Goal: Task Accomplishment & Management: Complete application form

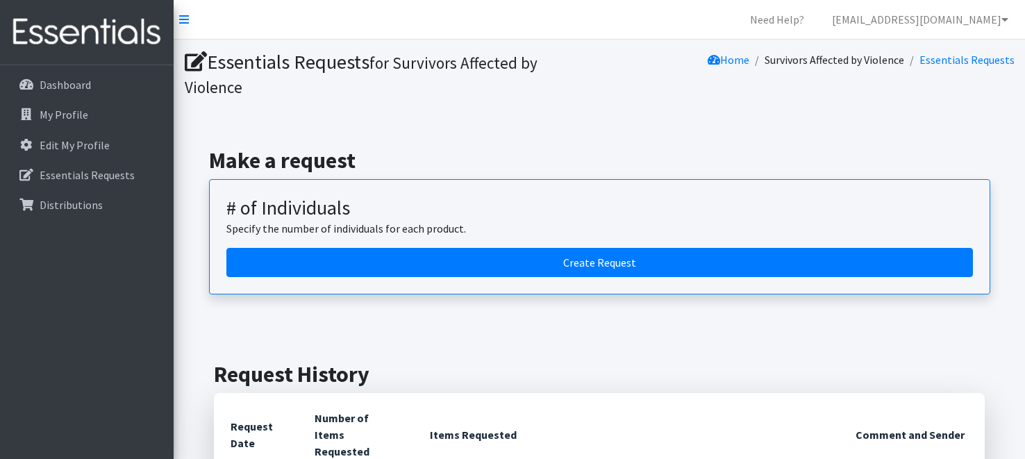
click at [146, 312] on div "Dashboard My Profile Edit My Profile Essentials Requests Distributions" at bounding box center [87, 274] width 174 height 419
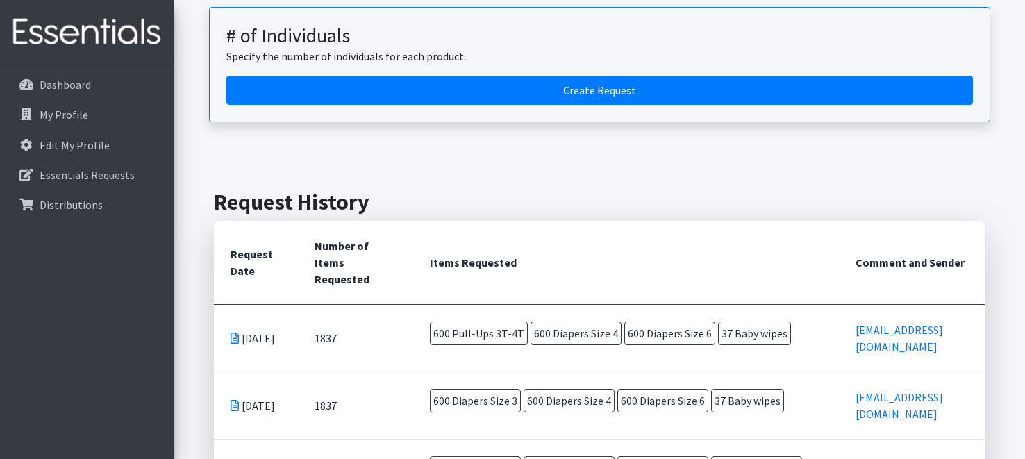
scroll to position [194, 0]
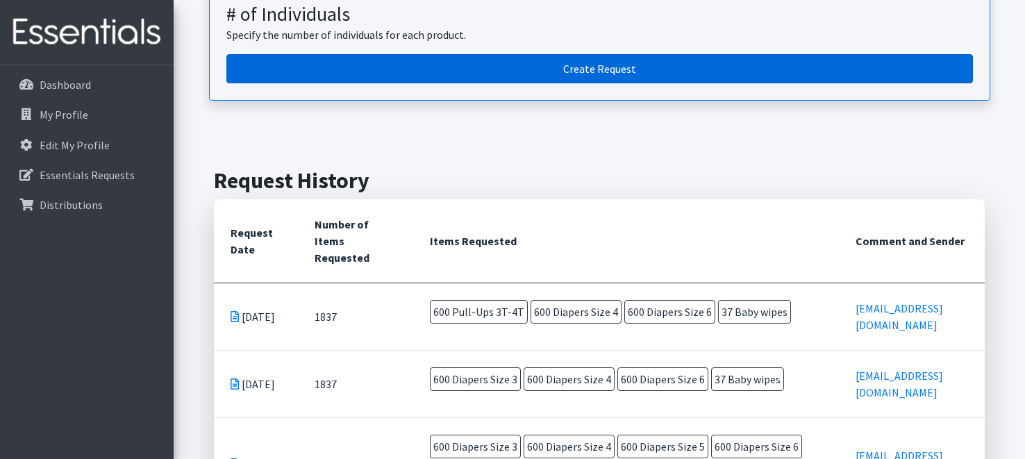
click at [581, 67] on link "Create Request" at bounding box center [599, 68] width 747 height 29
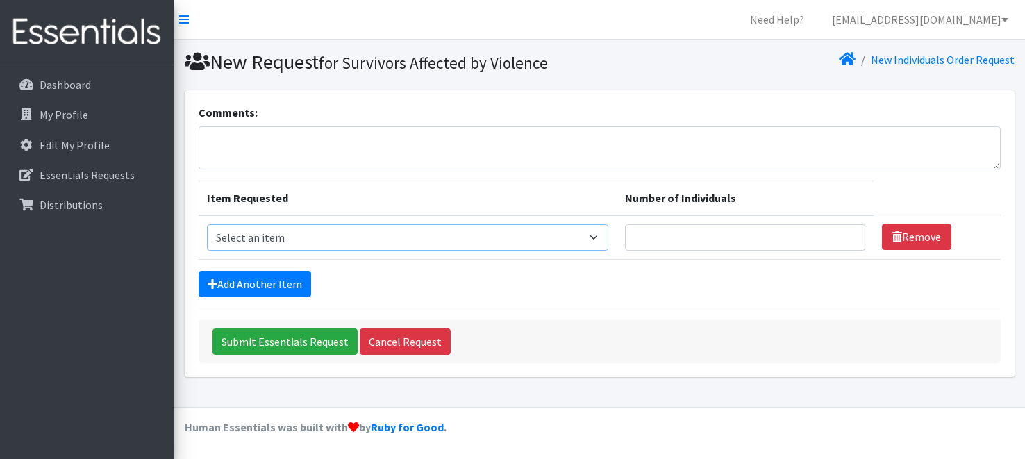
click at [436, 241] on select "Select an item # - Total number of kids being served with this order: Baby wipe…" at bounding box center [408, 237] width 402 height 26
select select "2665"
click at [207, 224] on select "Select an item # - Total number of kids being served with this order: Baby wipe…" at bounding box center [408, 237] width 402 height 26
click at [281, 289] on link "Add Another Item" at bounding box center [255, 284] width 113 height 26
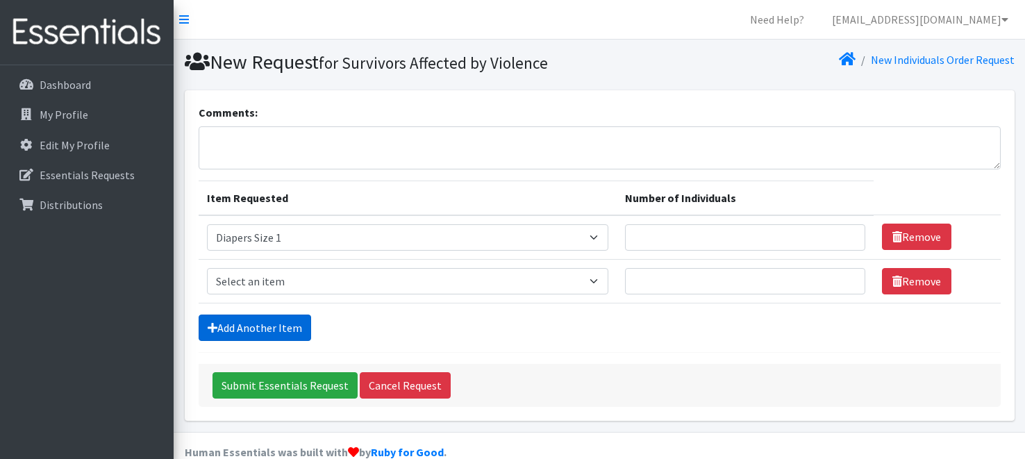
scroll to position [22, 0]
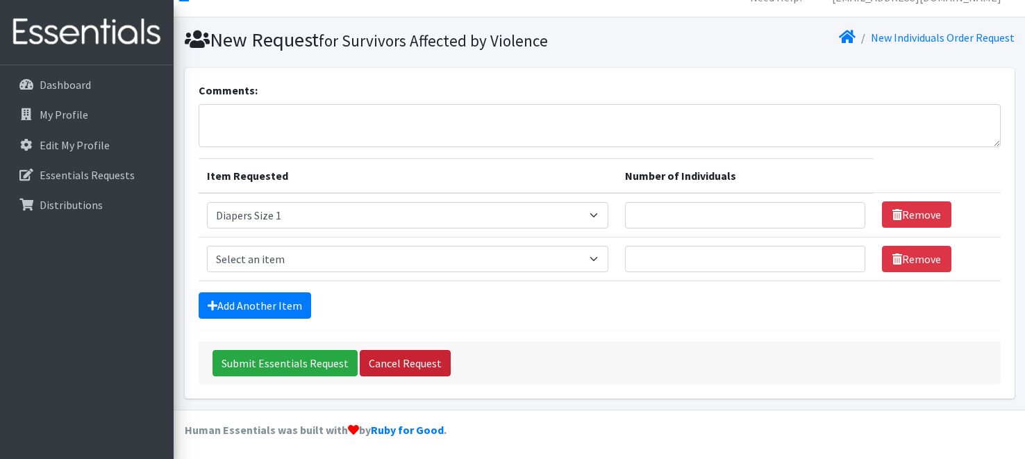
click at [378, 367] on link "Cancel Request" at bounding box center [405, 363] width 91 height 26
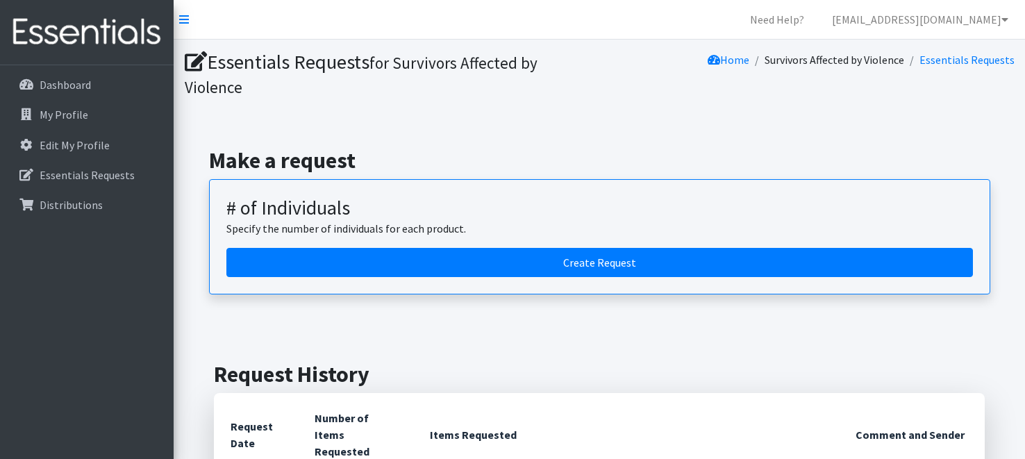
click at [565, 376] on h2 "Request History" at bounding box center [599, 374] width 771 height 26
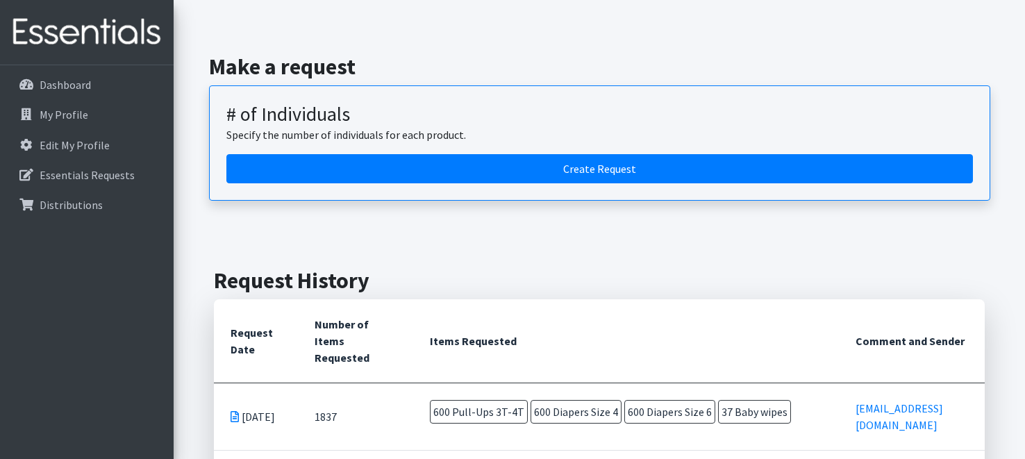
scroll to position [55, 0]
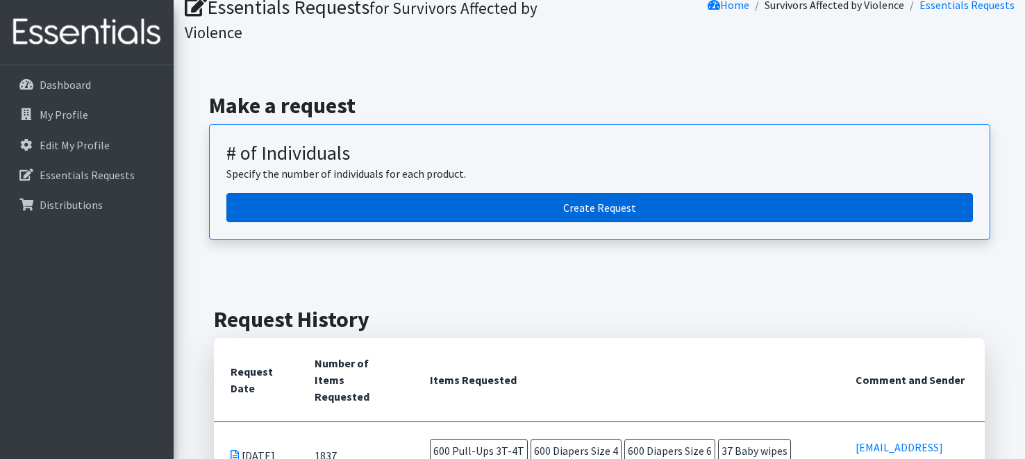
click at [658, 208] on link "Create Request" at bounding box center [599, 207] width 747 height 29
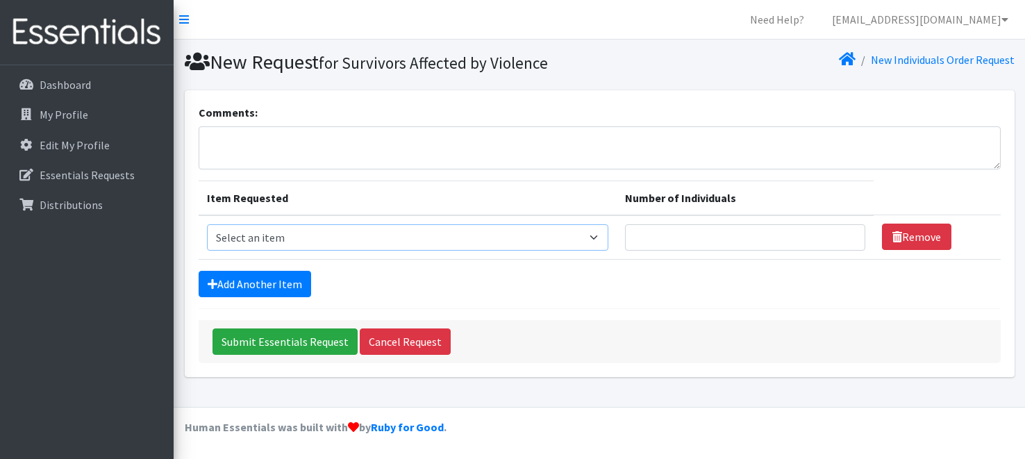
click at [545, 238] on select "Select an item # - Total number of kids being served with this order: Baby wipe…" at bounding box center [408, 237] width 402 height 26
select select "2665"
click at [207, 224] on select "Select an item # - Total number of kids being served with this order: Baby wipe…" at bounding box center [408, 237] width 402 height 26
click at [267, 281] on link "Add Another Item" at bounding box center [255, 284] width 113 height 26
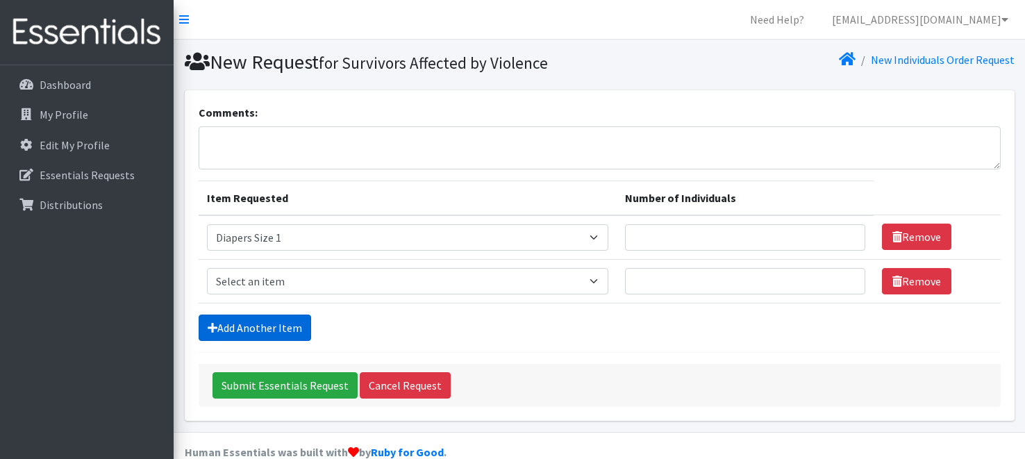
scroll to position [22, 0]
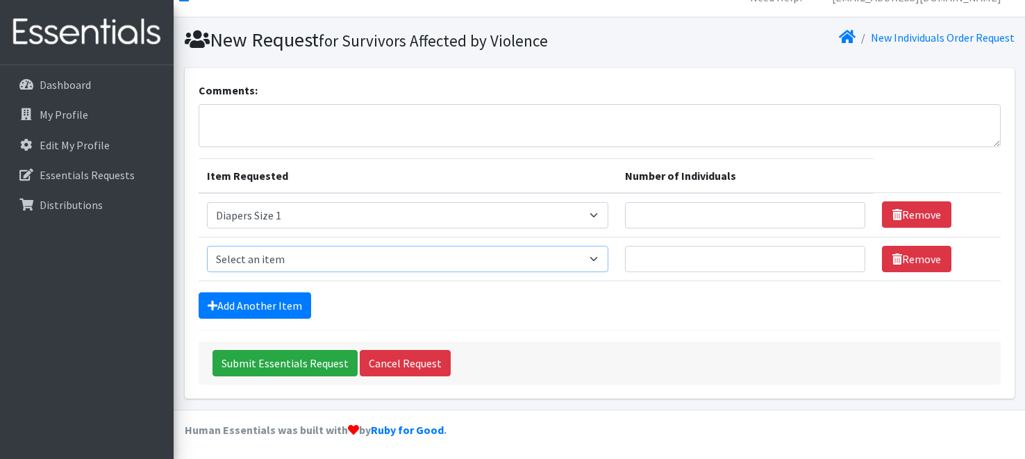
click at [290, 258] on select "Select an item # - Total number of kids being served with this order: Baby wipe…" at bounding box center [408, 259] width 402 height 26
select select "2655"
click at [207, 246] on select "Select an item # - Total number of kids being served with this order: Baby wipe…" at bounding box center [408, 259] width 402 height 26
click at [258, 299] on link "Add Another Item" at bounding box center [255, 305] width 113 height 26
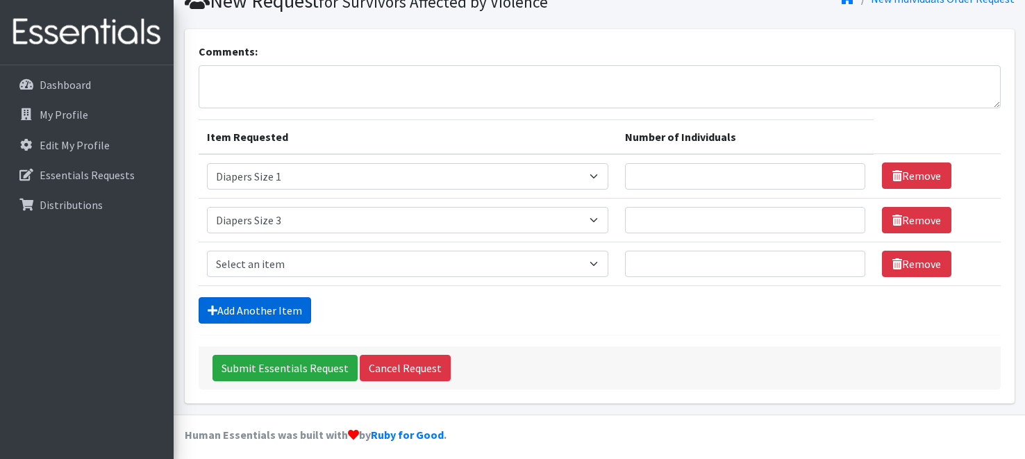
scroll to position [66, 0]
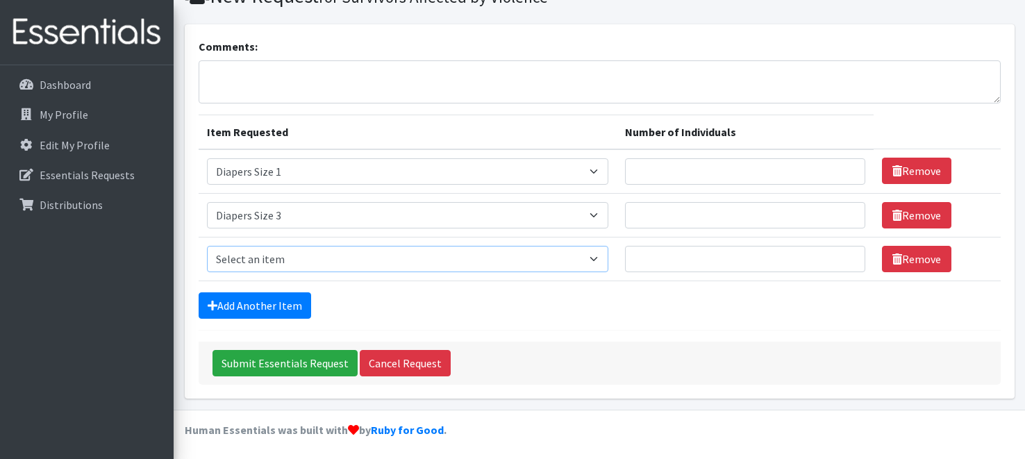
click at [272, 261] on select "Select an item # - Total number of kids being served with this order: Baby wipe…" at bounding box center [408, 259] width 402 height 26
select select "2652"
click at [207, 246] on select "Select an item # - Total number of kids being served with this order: Baby wipe…" at bounding box center [408, 259] width 402 height 26
click at [640, 172] on input "Number of Individuals" at bounding box center [745, 171] width 240 height 26
type input "12"
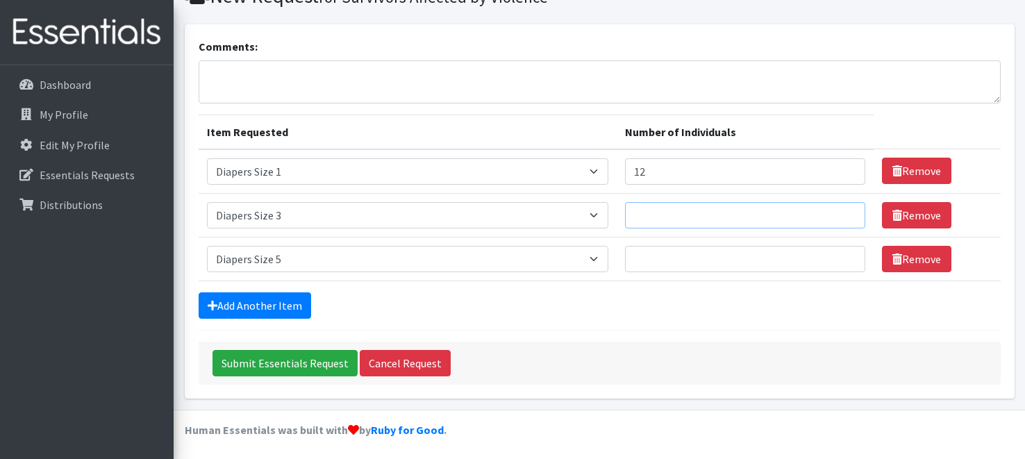
click at [813, 219] on input "Number of Individuals" at bounding box center [745, 215] width 240 height 26
type input "12"
click at [287, 313] on link "Add Another Item" at bounding box center [255, 305] width 113 height 26
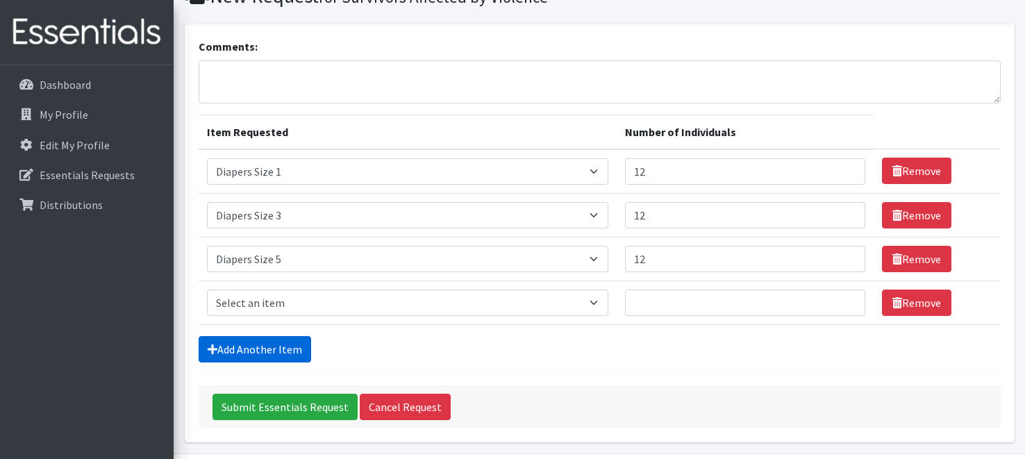
scroll to position [110, 0]
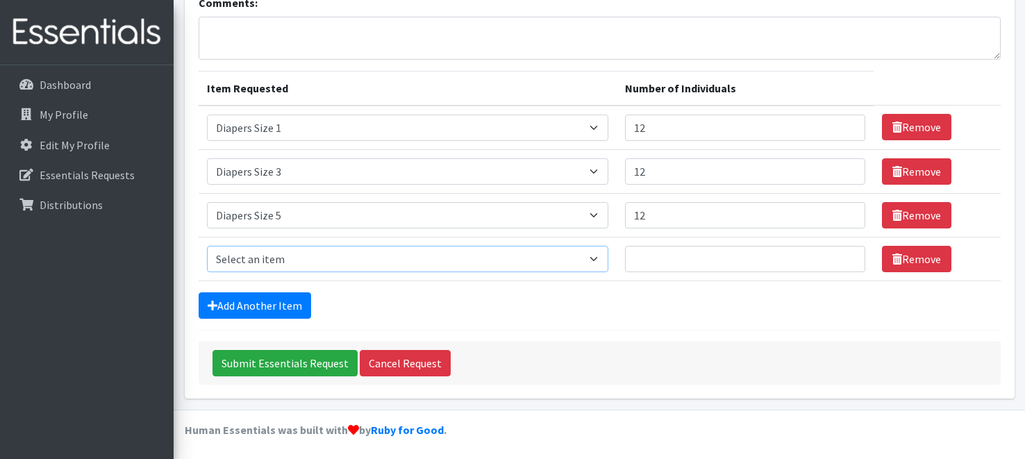
click at [391, 261] on select "Select an item # - Total number of kids being served with this order: Baby wipe…" at bounding box center [408, 259] width 402 height 26
select select "2649"
click at [207, 246] on select "Select an item # - Total number of kids being served with this order: Baby wipe…" at bounding box center [408, 259] width 402 height 26
click at [676, 254] on input "Number of Individuals" at bounding box center [745, 259] width 240 height 26
type input "36"
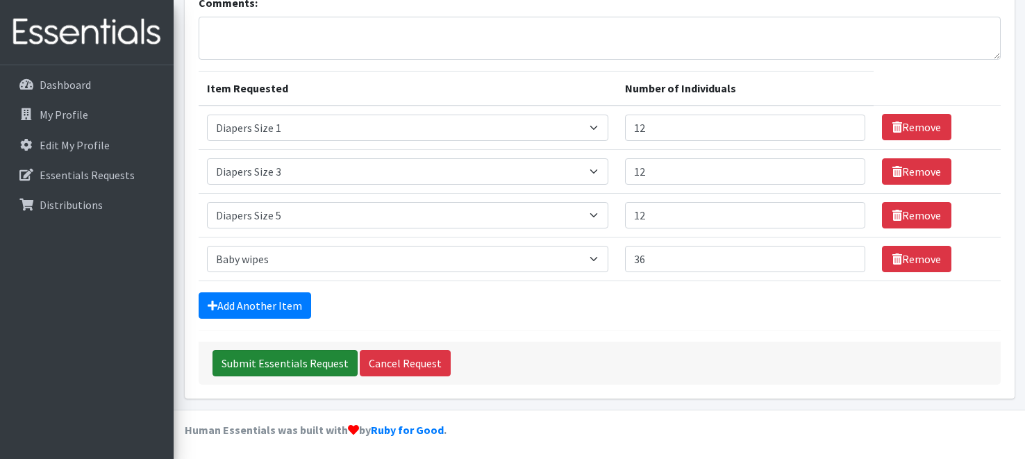
click at [291, 357] on input "Submit Essentials Request" at bounding box center [285, 363] width 145 height 26
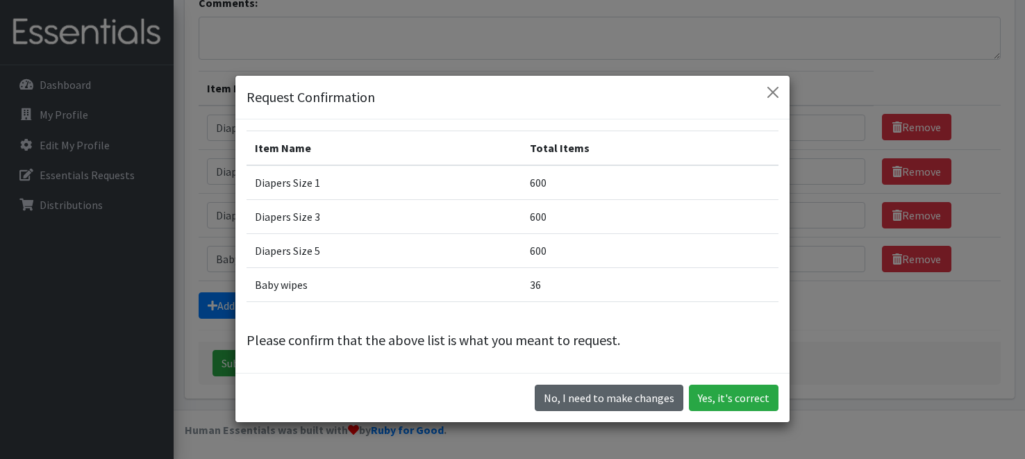
click at [619, 398] on button "No, I need to make changes" at bounding box center [609, 398] width 149 height 26
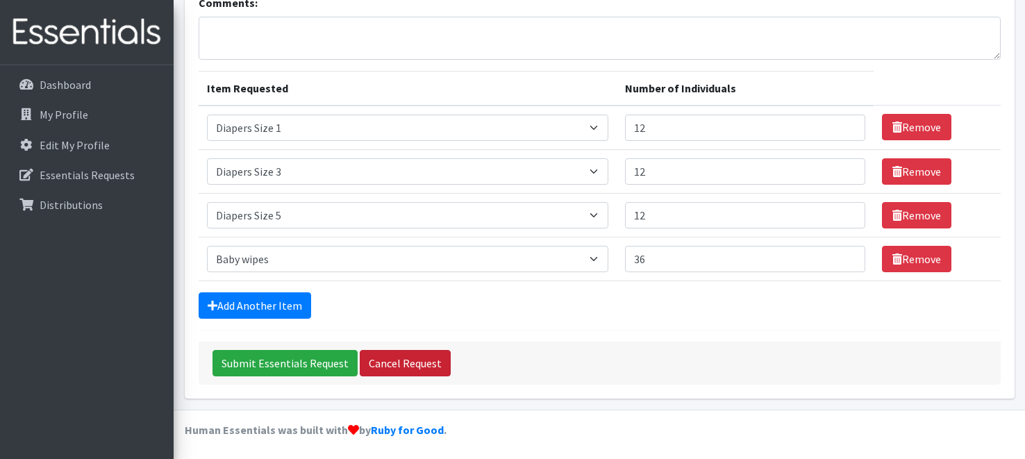
click at [386, 365] on link "Cancel Request" at bounding box center [405, 363] width 91 height 26
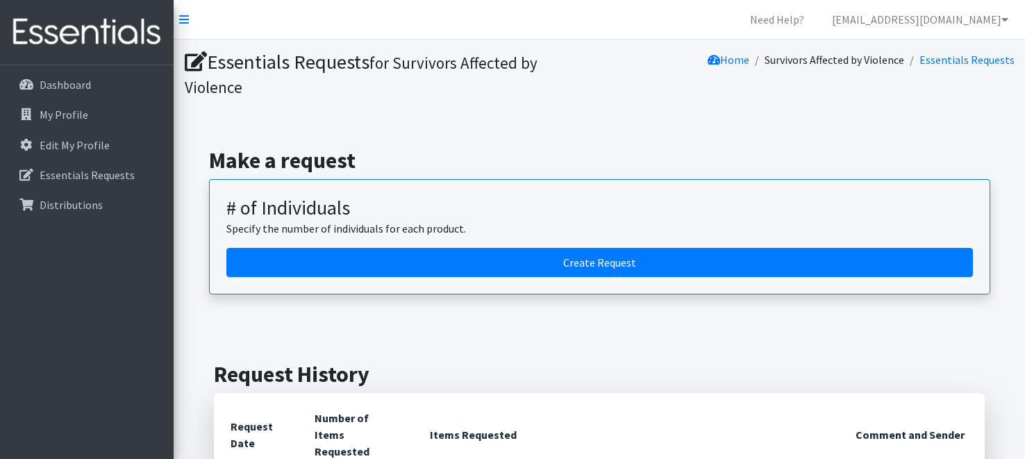
click at [386, 365] on h2 "Request History" at bounding box center [599, 374] width 771 height 26
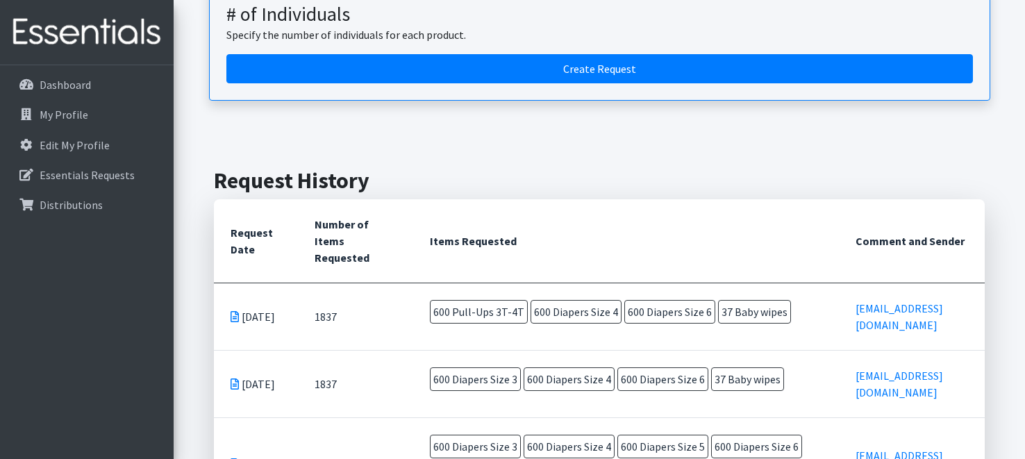
scroll to position [222, 0]
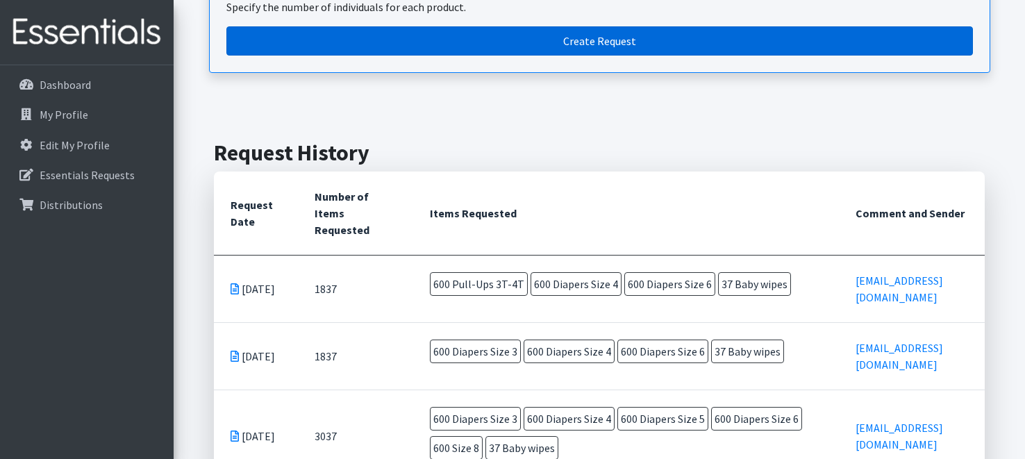
click at [533, 44] on link "Create Request" at bounding box center [599, 40] width 747 height 29
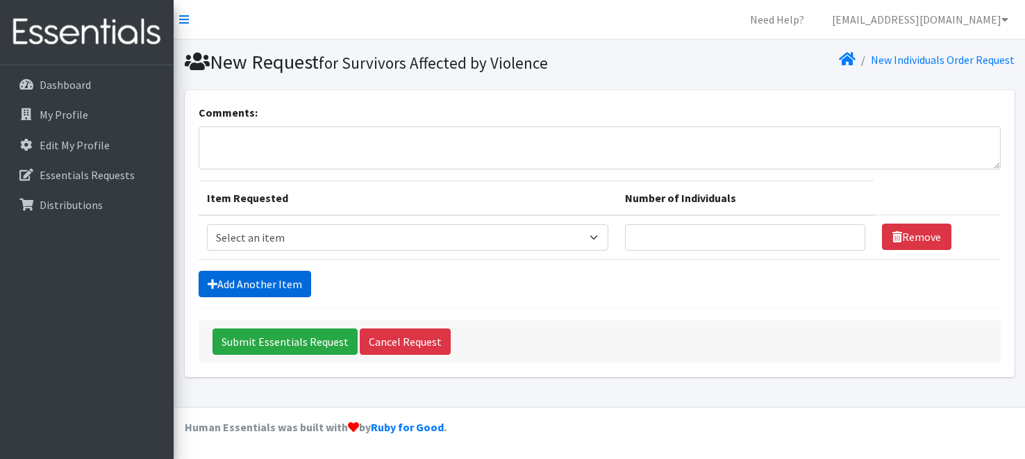
click at [290, 281] on link "Add Another Item" at bounding box center [255, 284] width 113 height 26
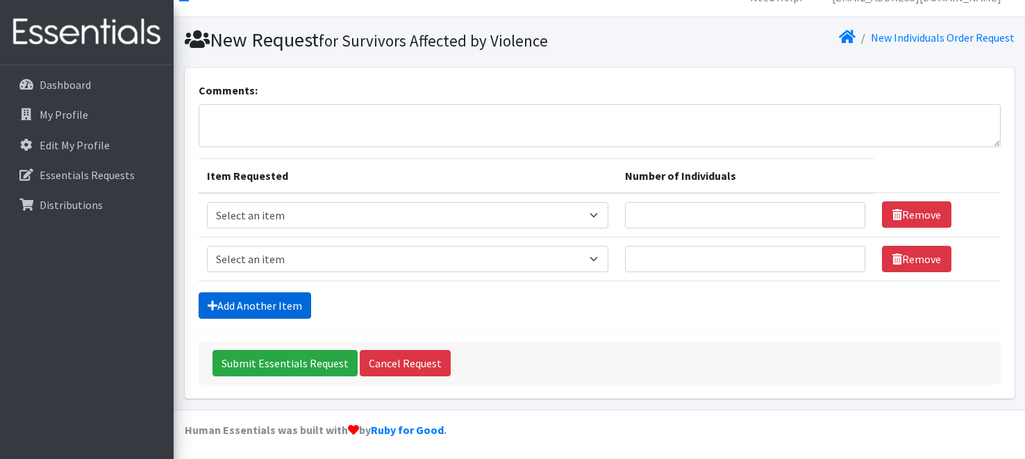
click at [272, 310] on link "Add Another Item" at bounding box center [255, 305] width 113 height 26
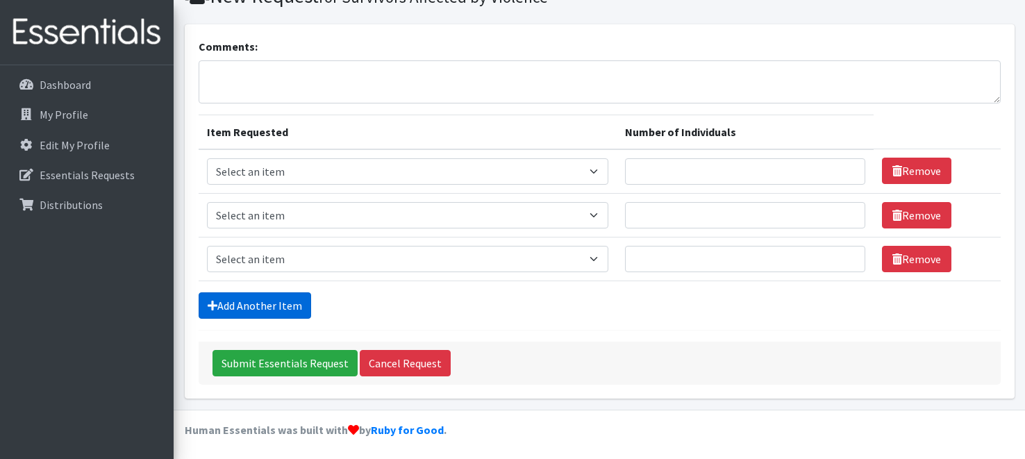
click at [273, 304] on link "Add Another Item" at bounding box center [255, 305] width 113 height 26
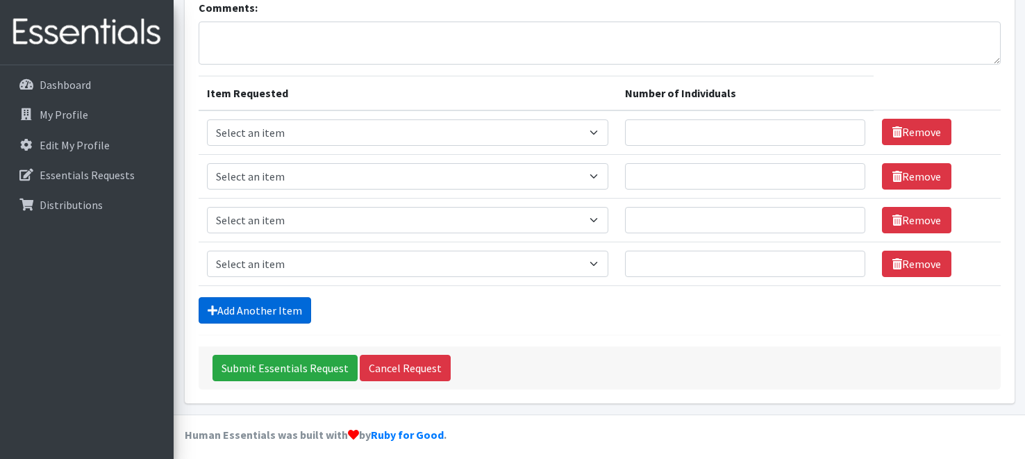
scroll to position [110, 0]
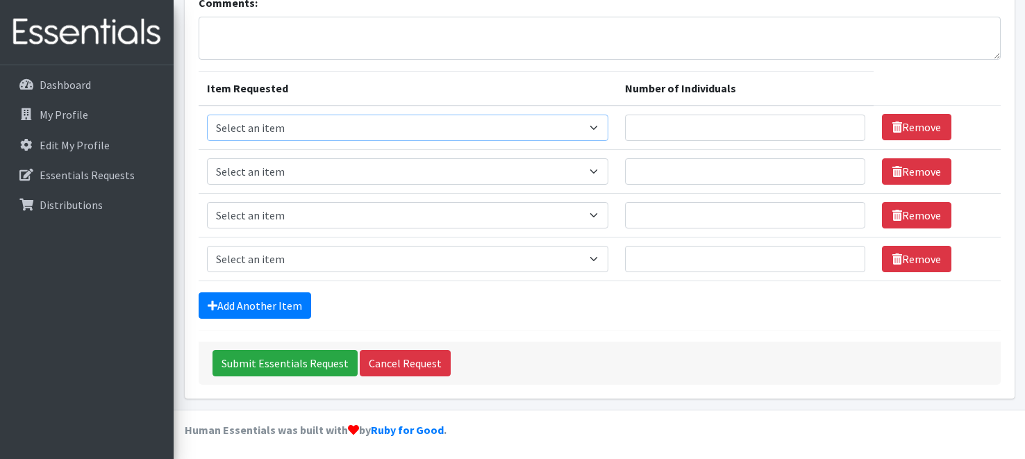
click at [347, 123] on select "Select an item # - Total number of kids being served with this order: Baby wipe…" at bounding box center [408, 128] width 402 height 26
select select "2649"
click at [207, 115] on select "Select an item # - Total number of kids being served with this order: Baby wipe…" at bounding box center [408, 128] width 402 height 26
click at [311, 169] on select "Select an item # - Total number of kids being served with this order: Baby wipe…" at bounding box center [408, 171] width 402 height 26
select select "2665"
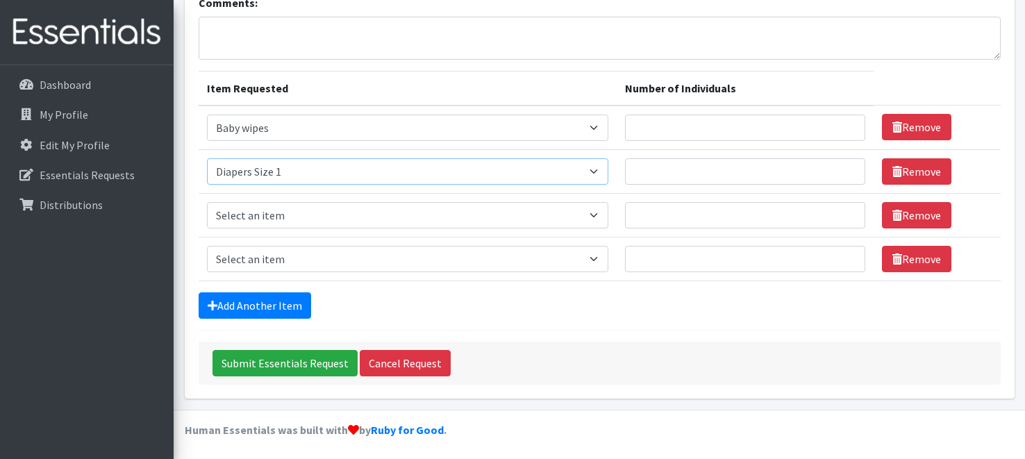
click at [207, 158] on select "Select an item # - Total number of kids being served with this order: Baby wipe…" at bounding box center [408, 171] width 402 height 26
click at [318, 209] on select "Select an item # - Total number of kids being served with this order: Baby wipe…" at bounding box center [408, 215] width 402 height 26
select select "2655"
click at [207, 202] on select "Select an item # - Total number of kids being served with this order: Baby wipe…" at bounding box center [408, 215] width 402 height 26
click at [293, 263] on select "Select an item # - Total number of kids being served with this order: Baby wipe…" at bounding box center [408, 259] width 402 height 26
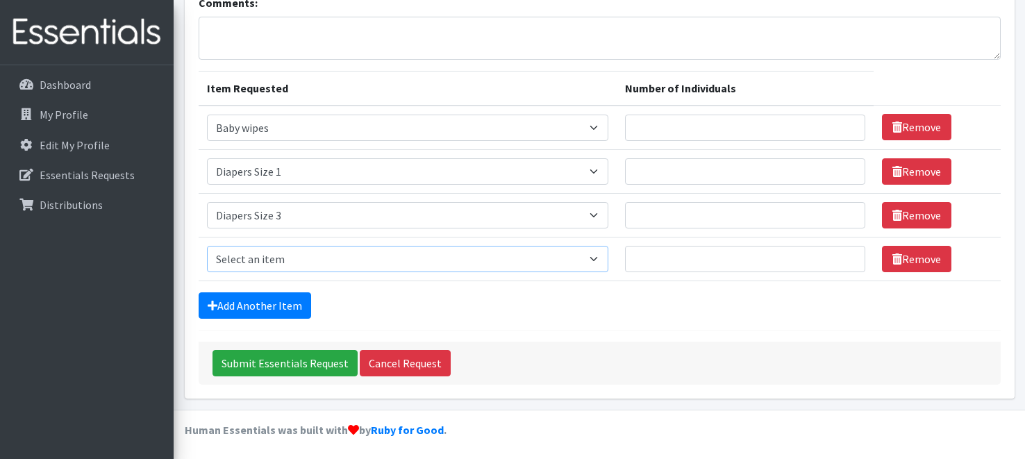
select select "2652"
click at [207, 246] on select "Select an item # - Total number of kids being served with this order: Baby wipe…" at bounding box center [408, 259] width 402 height 26
click at [672, 135] on input "Number of Individuals" at bounding box center [745, 128] width 240 height 26
type input "37"
type input "12"
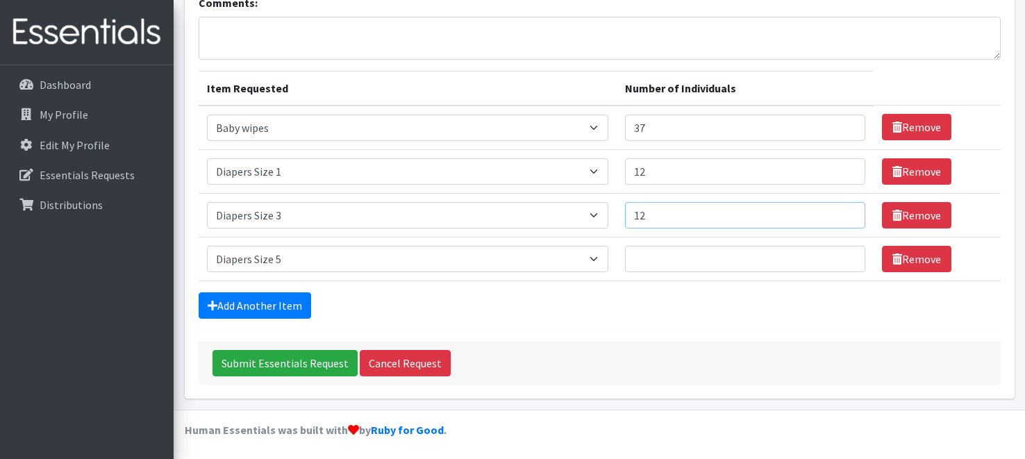
type input "12"
click at [298, 365] on input "Submit Essentials Request" at bounding box center [285, 363] width 145 height 26
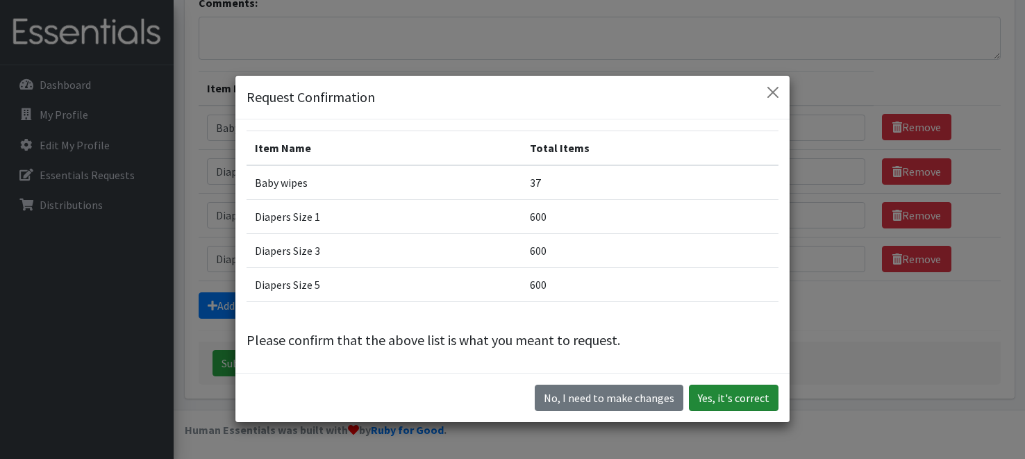
click at [719, 395] on button "Yes, it's correct" at bounding box center [734, 398] width 90 height 26
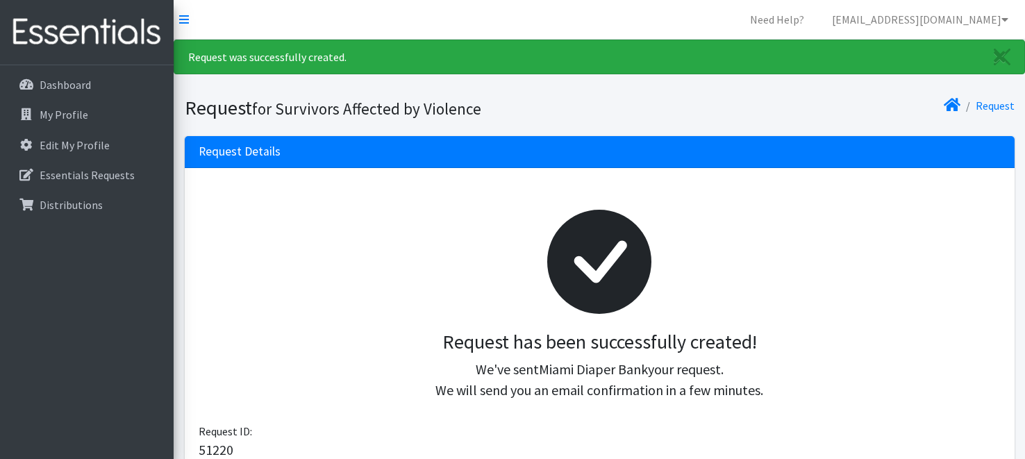
click at [810, 247] on div at bounding box center [600, 262] width 780 height 138
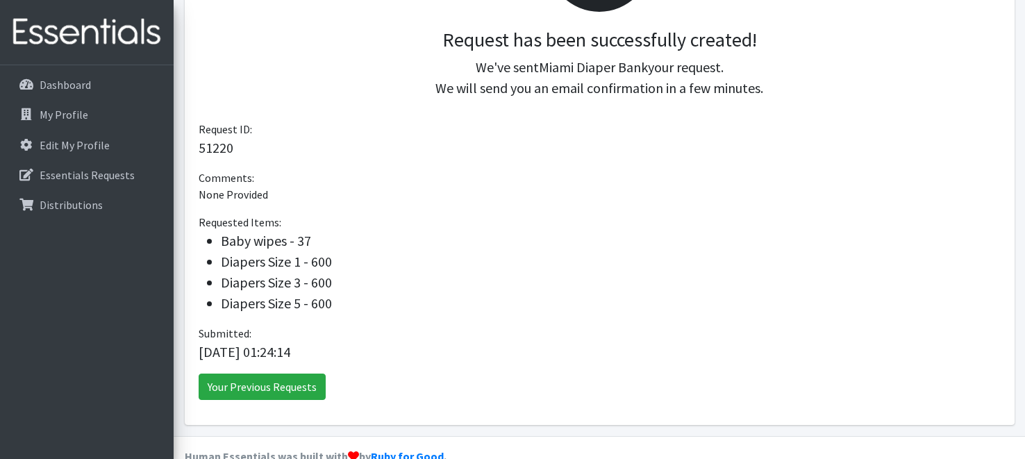
scroll to position [274, 0]
